Goal: Information Seeking & Learning: Compare options

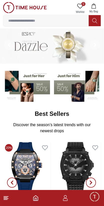
scroll to position [2, 0]
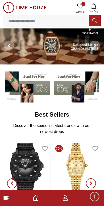
click at [32, 93] on img at bounding box center [26, 85] width 47 height 33
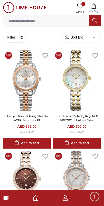
click at [76, 39] on span "Sort By:" at bounding box center [77, 37] width 14 height 5
click at [75, 39] on span "Sort By:" at bounding box center [77, 37] width 14 height 5
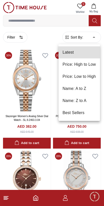
click at [70, 76] on li "Price: Low to High" at bounding box center [80, 76] width 42 height 12
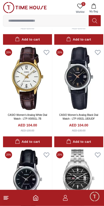
scroll to position [2664, 0]
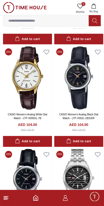
click at [23, 21] on input at bounding box center [46, 21] width 86 height 10
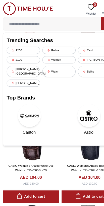
click at [11, 61] on icon at bounding box center [12, 62] width 3 height 3
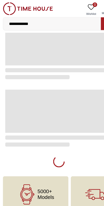
type input "******"
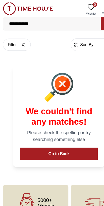
click at [37, 21] on input "**********" at bounding box center [46, 21] width 86 height 10
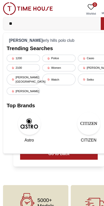
type input "*"
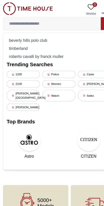
click at [13, 34] on div "b e v e r l y h i l l s p o l o c l u b" at bounding box center [52, 35] width 92 height 7
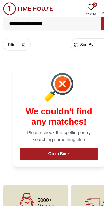
click at [9, 8] on img at bounding box center [25, 7] width 44 height 11
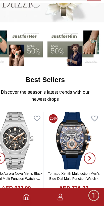
scroll to position [21, 0]
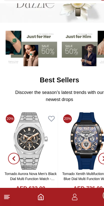
click at [6, 195] on icon at bounding box center [6, 198] width 6 height 6
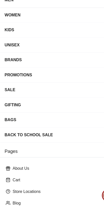
click at [12, 100] on div "SALE" at bounding box center [52, 104] width 96 height 9
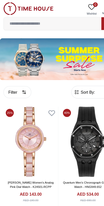
click at [10, 81] on button "Filter" at bounding box center [15, 80] width 24 height 11
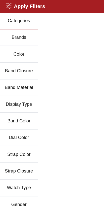
click at [12, 34] on button "Brands" at bounding box center [16, 33] width 33 height 15
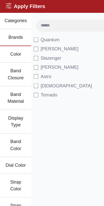
click at [34, 41] on label "[PERSON_NAME]" at bounding box center [48, 43] width 39 height 6
click at [38, 41] on span "[PERSON_NAME]" at bounding box center [51, 43] width 33 height 6
click at [12, 34] on button "Brands" at bounding box center [13, 33] width 27 height 15
click at [5, 6] on div "Apply Filters Close menu" at bounding box center [52, 5] width 104 height 11
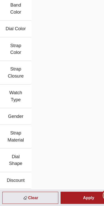
scroll to position [20, 0]
click at [67, 193] on div "Apply" at bounding box center [77, 198] width 49 height 11
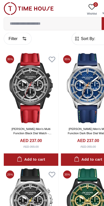
scroll to position [0, 0]
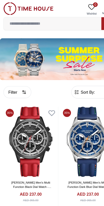
click at [15, 79] on button "Filter" at bounding box center [15, 80] width 24 height 11
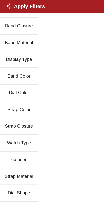
scroll to position [39, 0]
click at [19, 138] on button "Gender" at bounding box center [16, 139] width 33 height 15
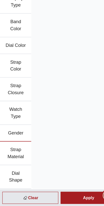
scroll to position [49, 0]
click at [71, 193] on div "Apply" at bounding box center [77, 198] width 49 height 11
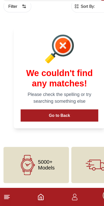
click at [6, 195] on icon at bounding box center [6, 198] width 6 height 6
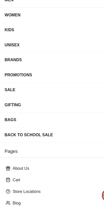
click at [7, 34] on div "WOMEN" at bounding box center [47, 38] width 87 height 9
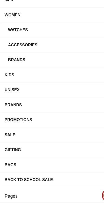
click at [13, 47] on div "Watches" at bounding box center [49, 51] width 84 height 9
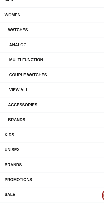
click at [10, 47] on div "Watches" at bounding box center [49, 51] width 84 height 9
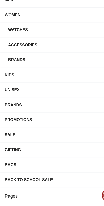
click at [10, 47] on div "Watches" at bounding box center [49, 51] width 84 height 9
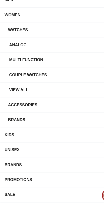
click at [12, 100] on div "View all" at bounding box center [54, 104] width 92 height 9
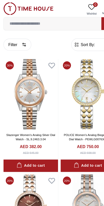
click at [9, 38] on button "Filter" at bounding box center [15, 39] width 24 height 11
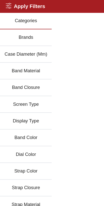
click at [21, 34] on button "Brands" at bounding box center [22, 33] width 45 height 15
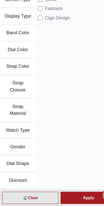
scroll to position [71, 0]
click at [65, 193] on div "Apply" at bounding box center [77, 198] width 49 height 11
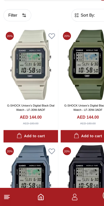
click at [72, 36] on span "Sort By:" at bounding box center [77, 38] width 14 height 5
click at [75, 33] on form "Sort By: ​ ****** ​" at bounding box center [81, 38] width 39 height 11
click at [73, 36] on span "Sort By:" at bounding box center [77, 38] width 14 height 5
click at [71, 36] on span "Sort By:" at bounding box center [77, 38] width 14 height 5
click at [77, 36] on span "Sort By:" at bounding box center [77, 38] width 14 height 5
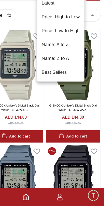
click at [80, 14] on div at bounding box center [52, 103] width 104 height 206
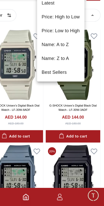
click at [46, 47] on li "Price: Low to High" at bounding box center [67, 53] width 42 height 12
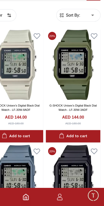
type input "*"
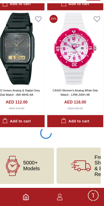
scroll to position [934, 0]
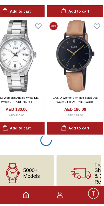
scroll to position [5016, 0]
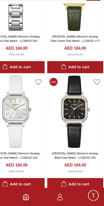
scroll to position [5175, 0]
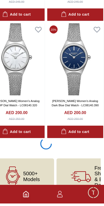
scroll to position [7058, 0]
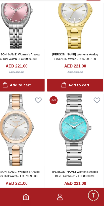
scroll to position [9045, 0]
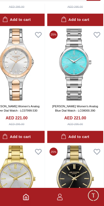
scroll to position [9101, 0]
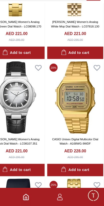
scroll to position [9584, 0]
